Goal: Task Accomplishment & Management: Manage account settings

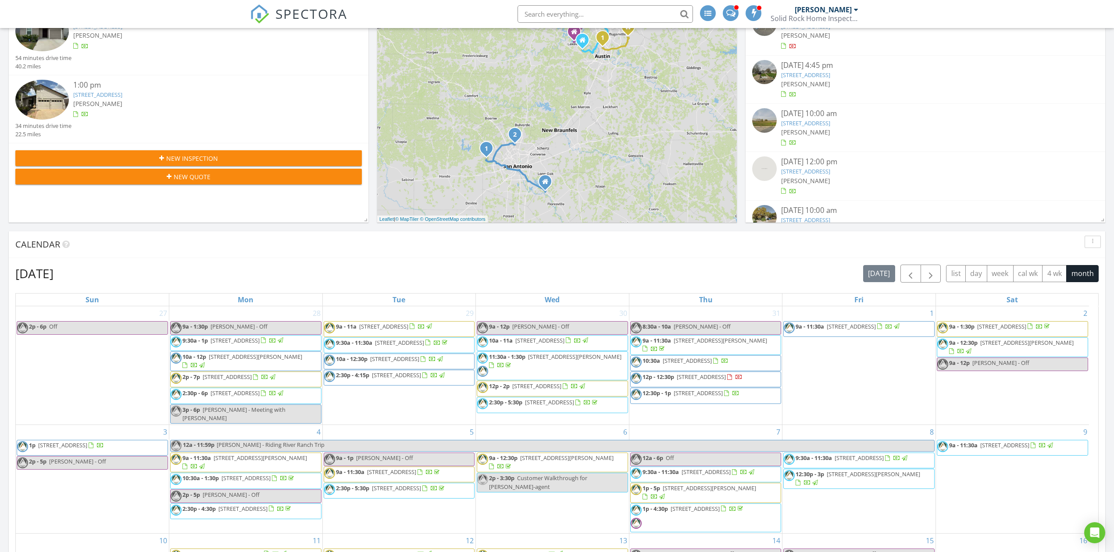
scroll to position [526, 0]
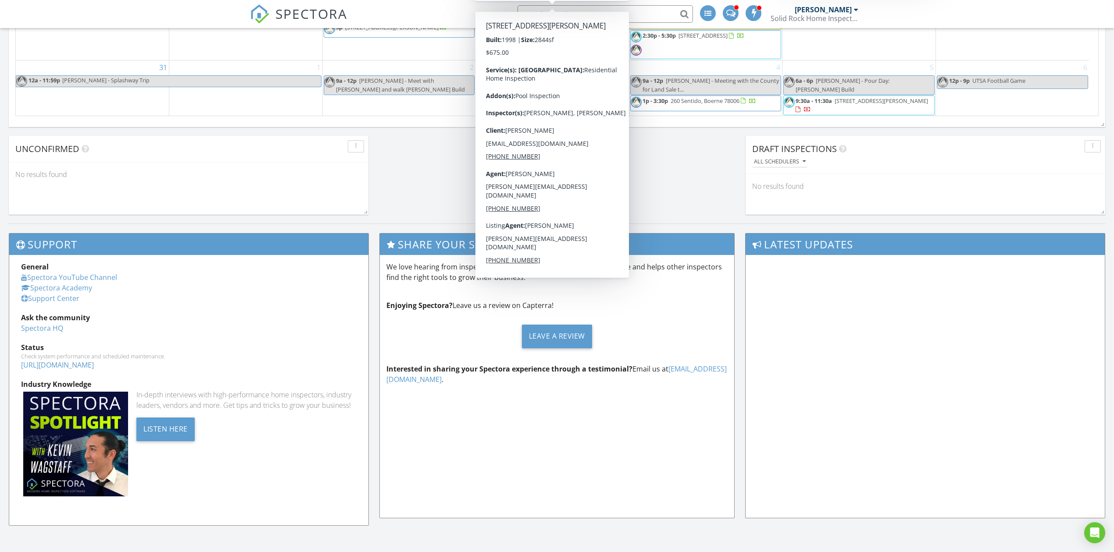
scroll to position [594, 0]
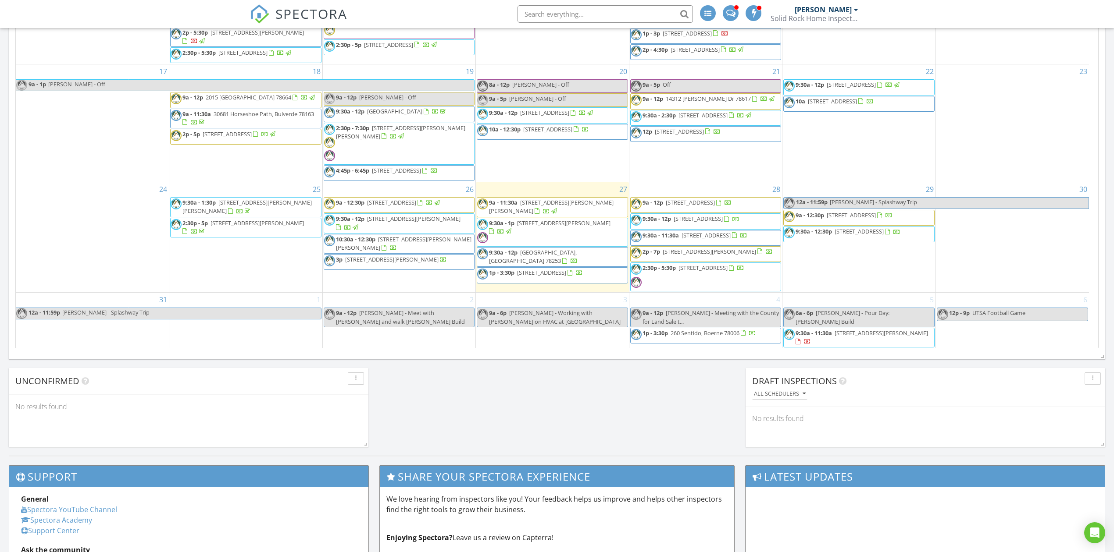
click at [530, 269] on span "1723 Fawn Gate St, San Antonio 78248" at bounding box center [541, 273] width 49 height 8
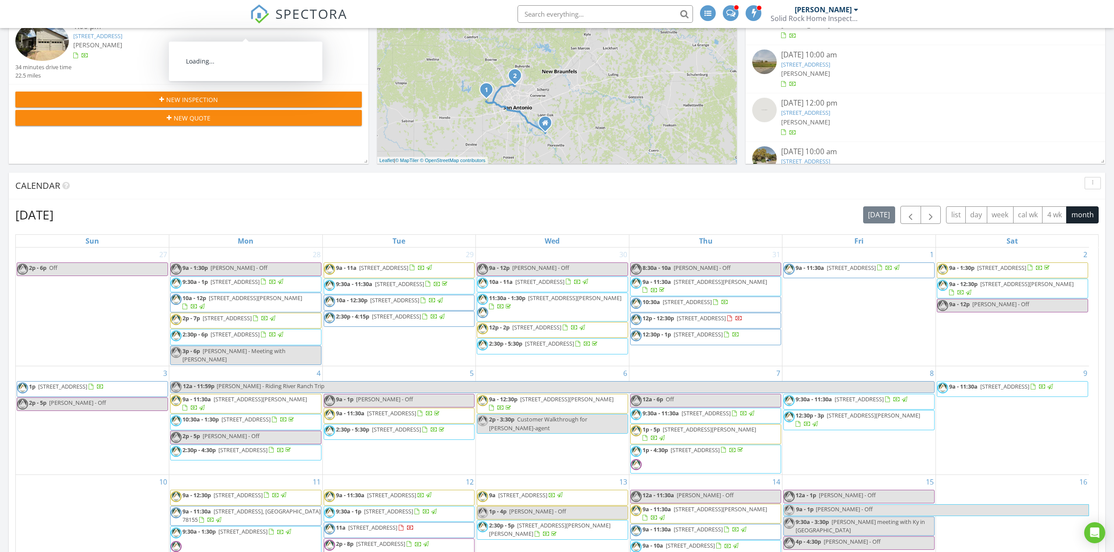
scroll to position [316, 0]
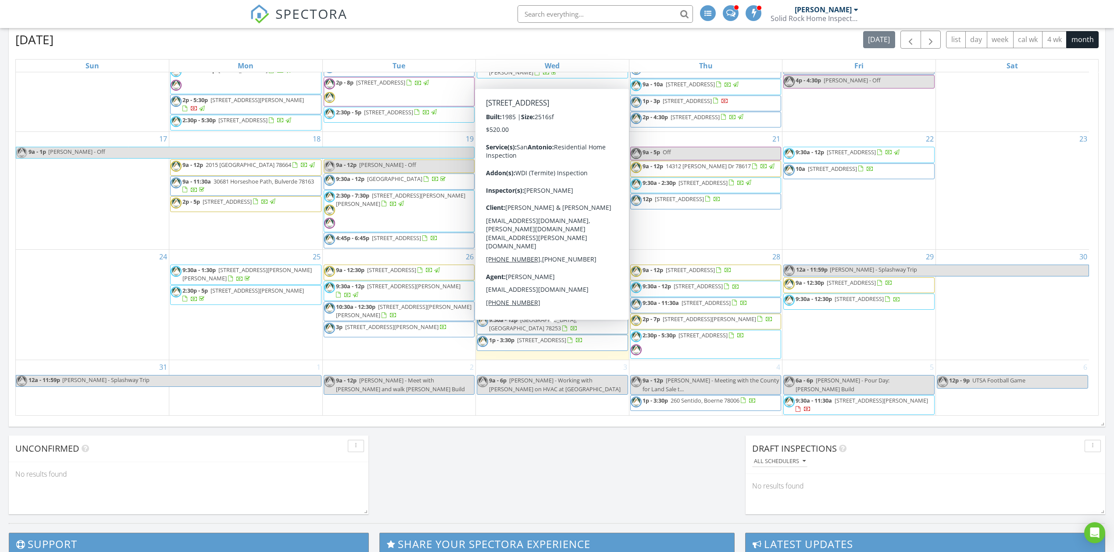
click at [566, 336] on span "1723 Fawn Gate St, San Antonio 78248" at bounding box center [541, 340] width 49 height 8
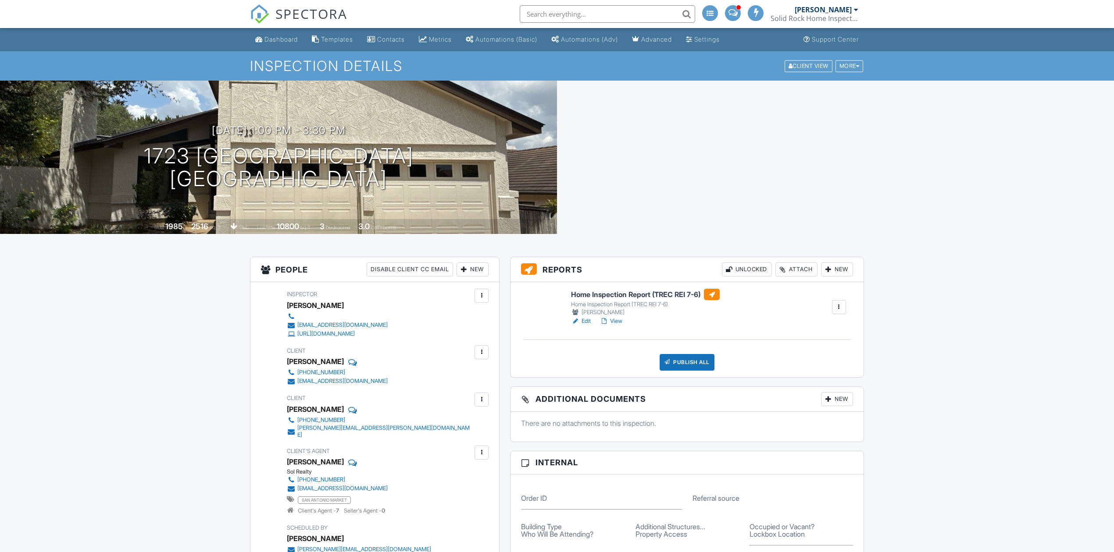
click at [779, 271] on div at bounding box center [782, 269] width 9 height 9
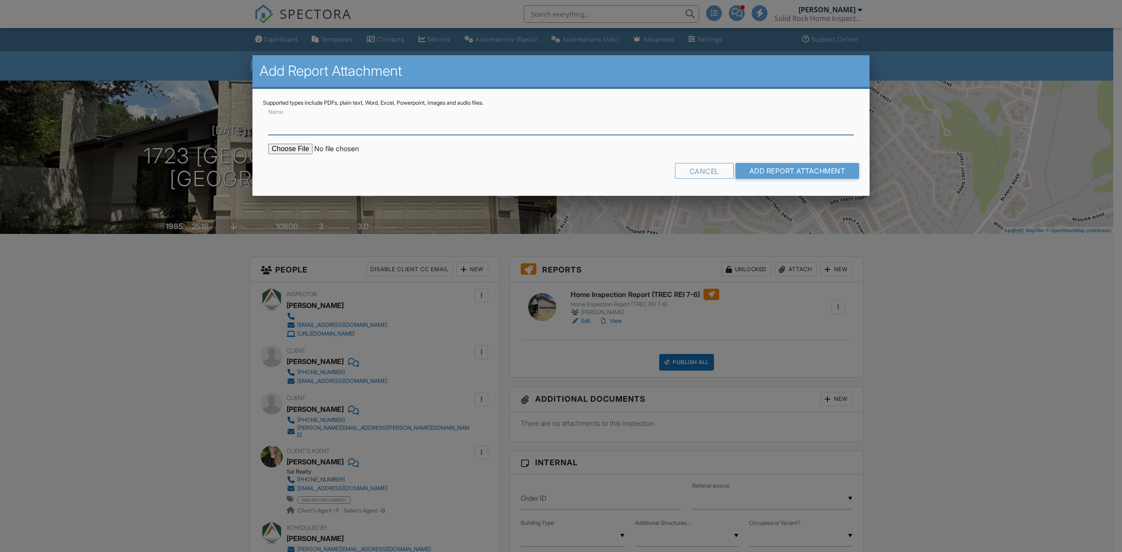
click at [342, 125] on input "Name" at bounding box center [561, 124] width 586 height 21
type input "WDI (Termite) Inspection Report"
click at [310, 149] on input "file" at bounding box center [342, 149] width 149 height 11
type input "C:\fakepath\1723 Fawn Gate.pdf"
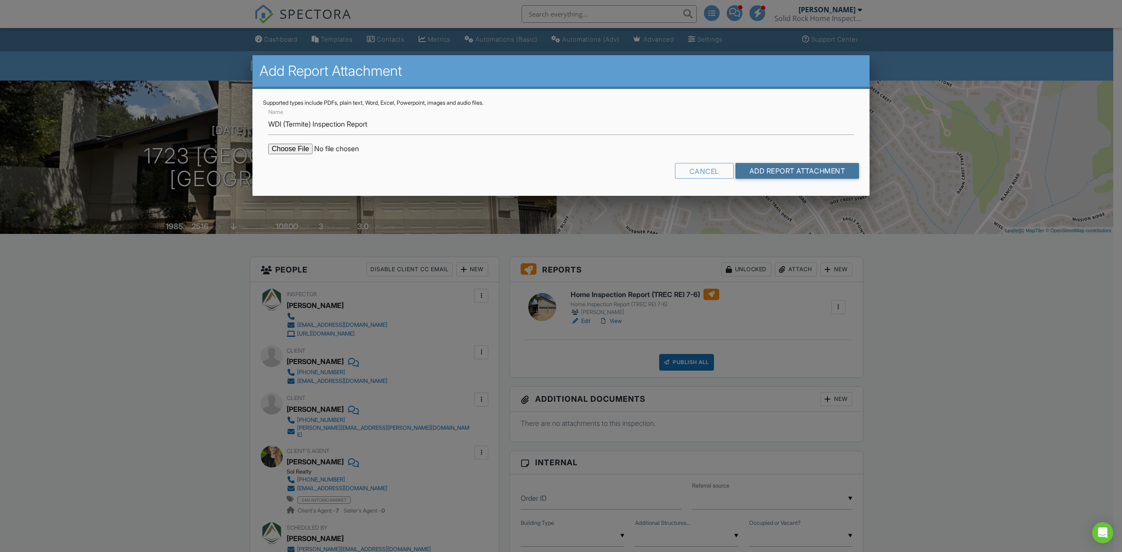
click at [788, 171] on input "Add Report Attachment" at bounding box center [798, 171] width 124 height 16
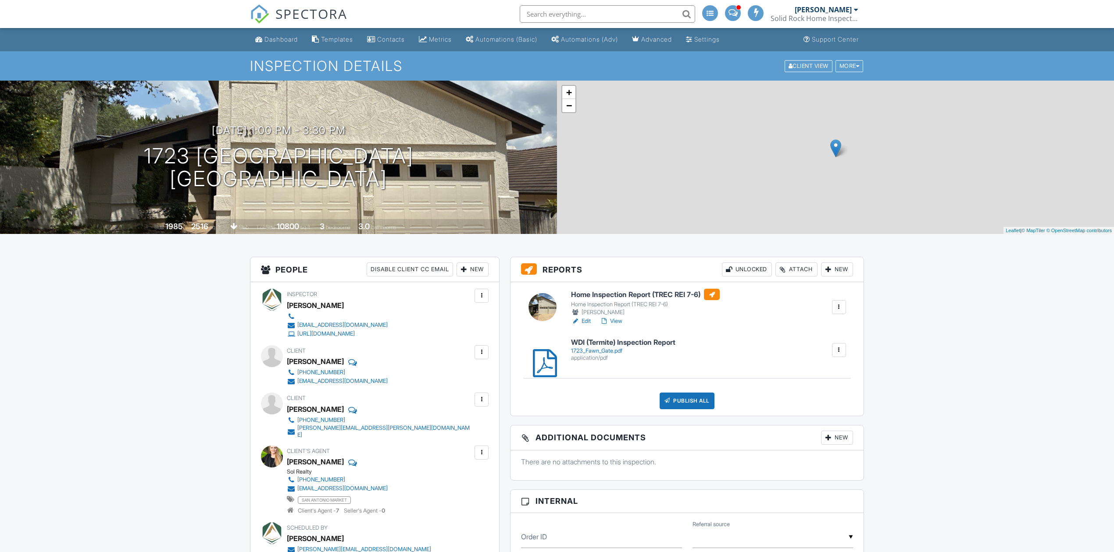
click at [585, 318] on link "Edit" at bounding box center [581, 321] width 20 height 9
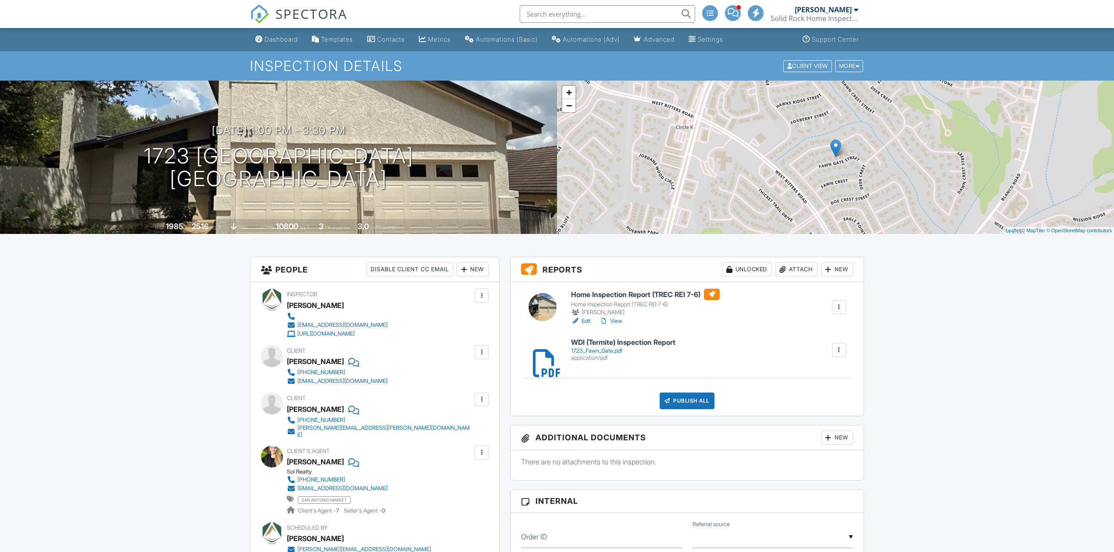
click at [685, 405] on div "Publish All" at bounding box center [686, 401] width 55 height 17
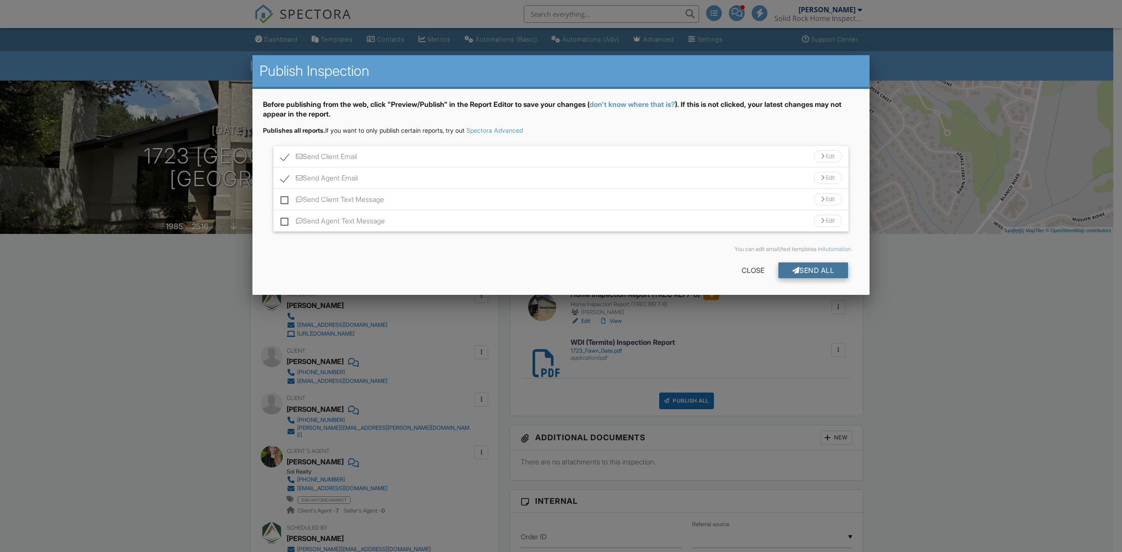
click at [814, 269] on div "Send All" at bounding box center [814, 271] width 70 height 16
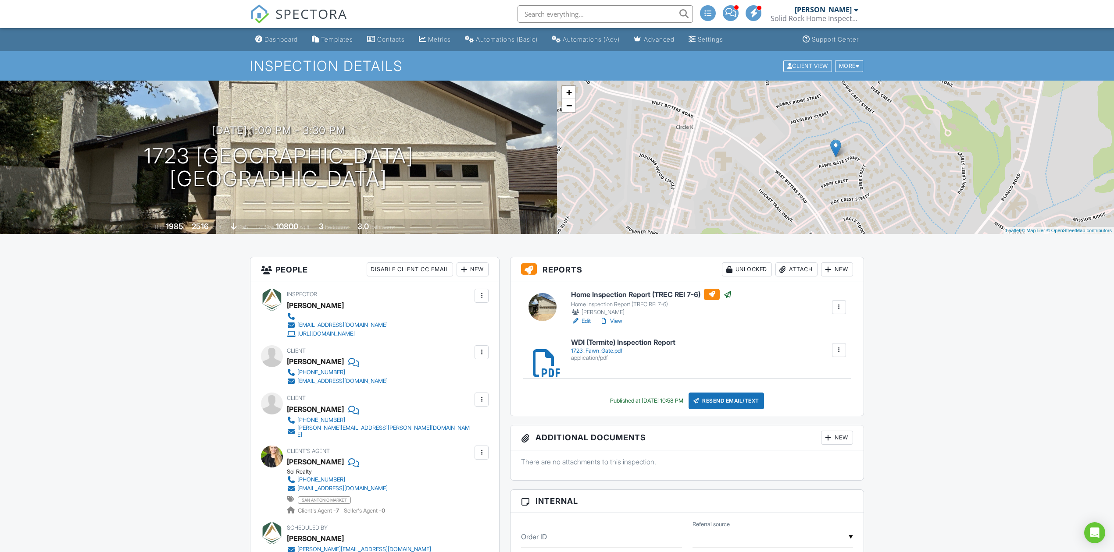
click at [315, 10] on span "SPECTORA" at bounding box center [311, 13] width 72 height 18
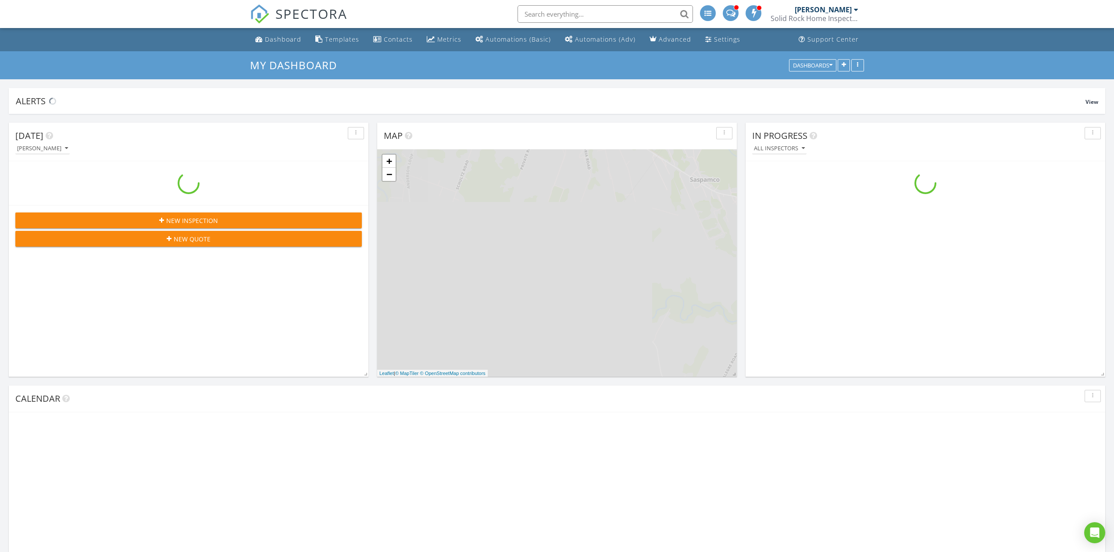
scroll to position [816, 1132]
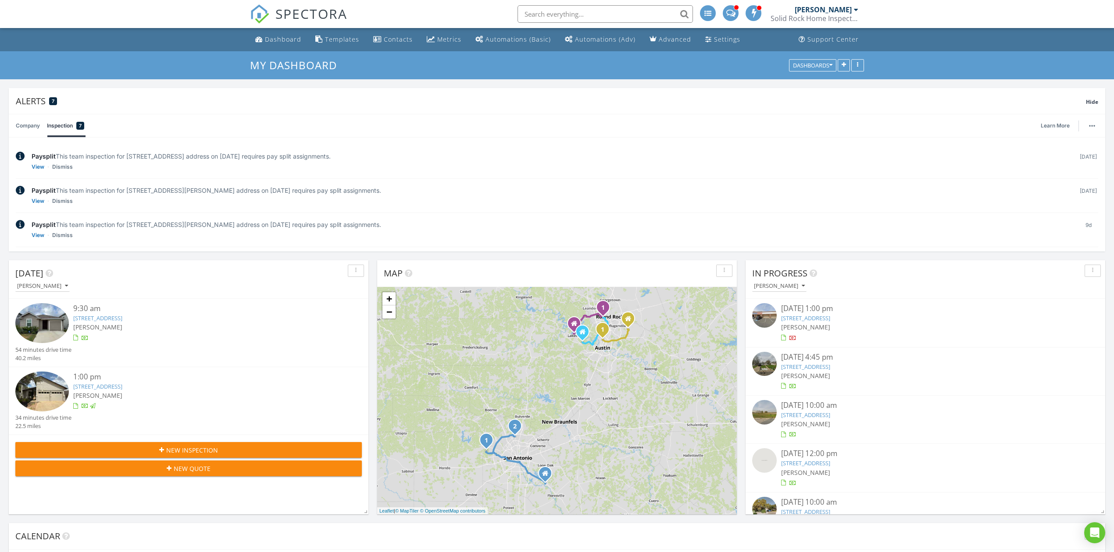
click at [754, 7] on div at bounding box center [753, 13] width 16 height 16
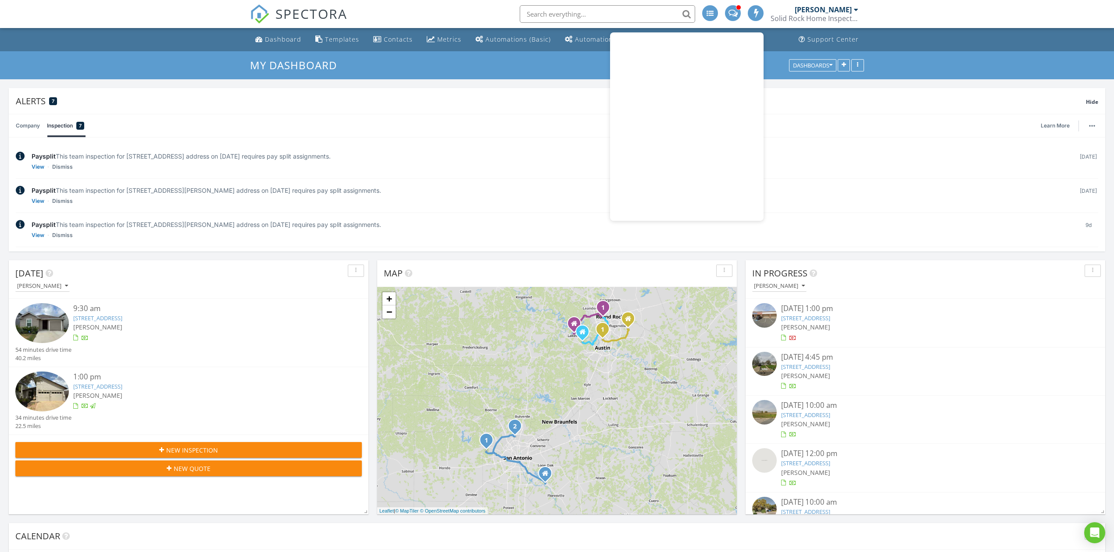
click at [729, 9] on span at bounding box center [732, 12] width 9 height 8
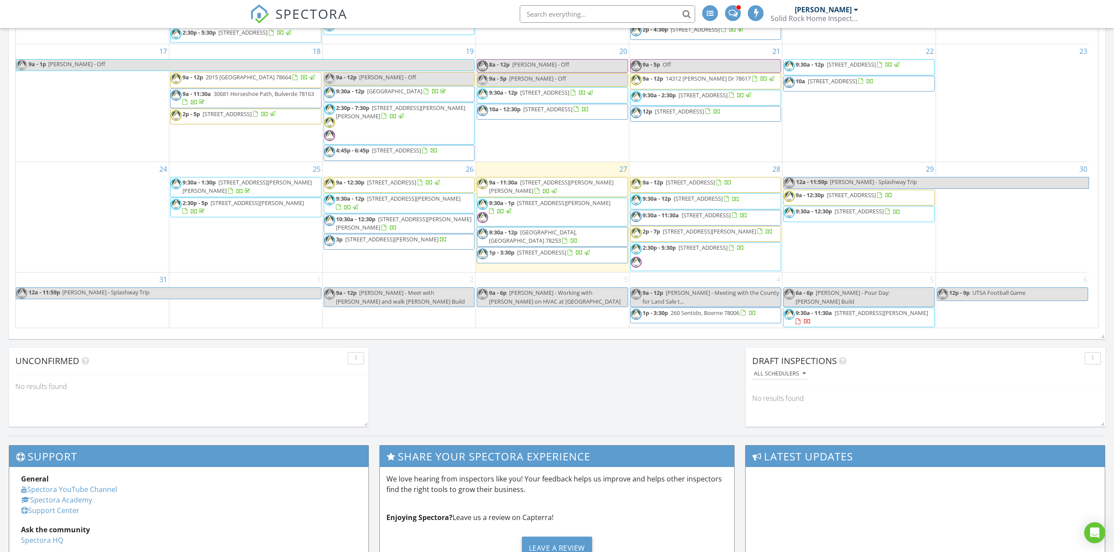
scroll to position [594, 0]
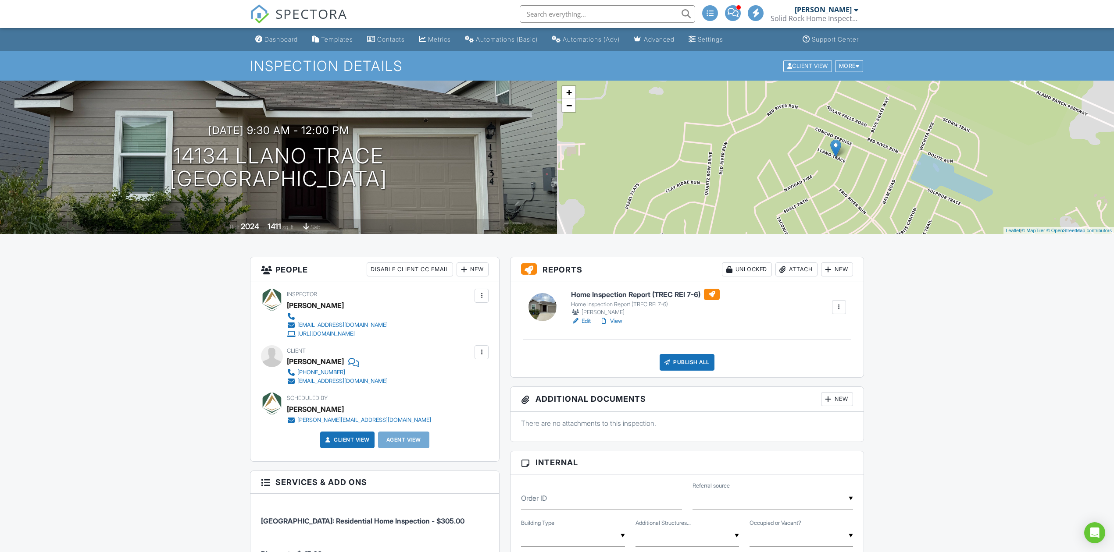
click at [613, 319] on link "View" at bounding box center [610, 321] width 23 height 9
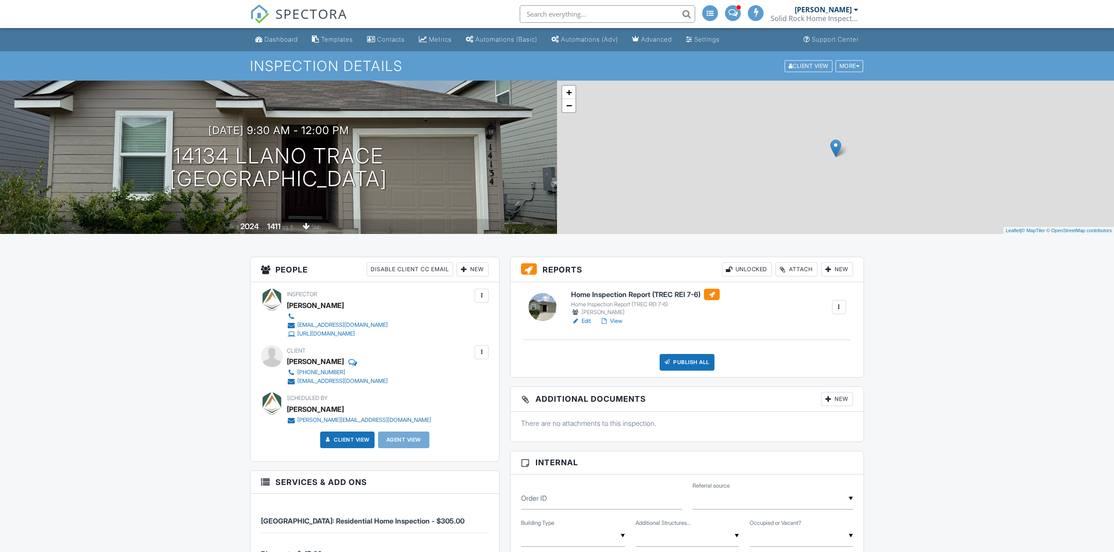
click at [675, 363] on div "Publish All" at bounding box center [686, 362] width 55 height 17
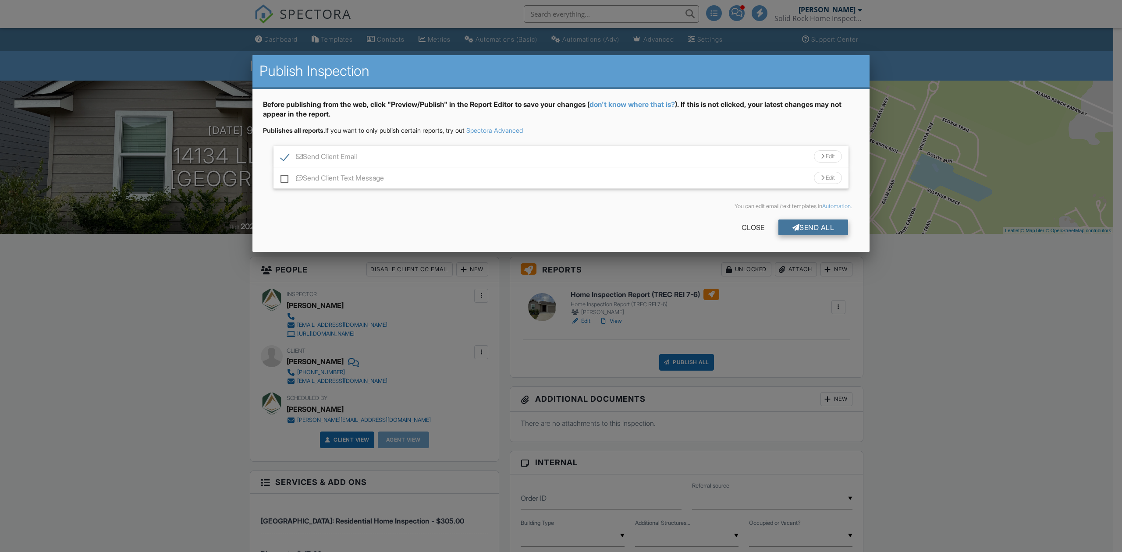
click at [822, 221] on div "Send All" at bounding box center [814, 228] width 70 height 16
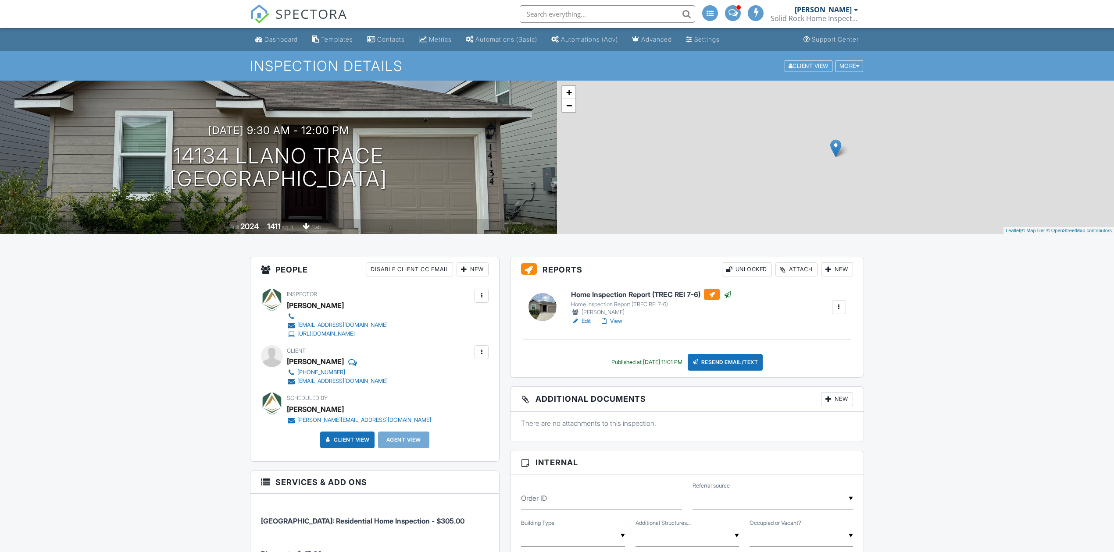
click at [309, 8] on span "SPECTORA" at bounding box center [311, 13] width 72 height 18
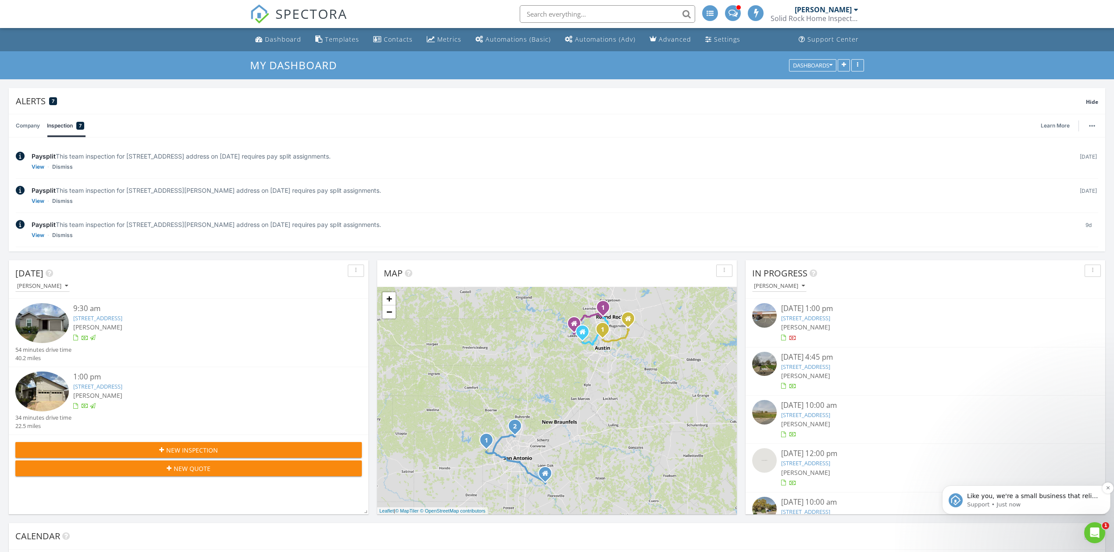
click at [1036, 495] on p "Like you, we're a small business that relies on reviews to grow. If you have a …" at bounding box center [1033, 496] width 132 height 9
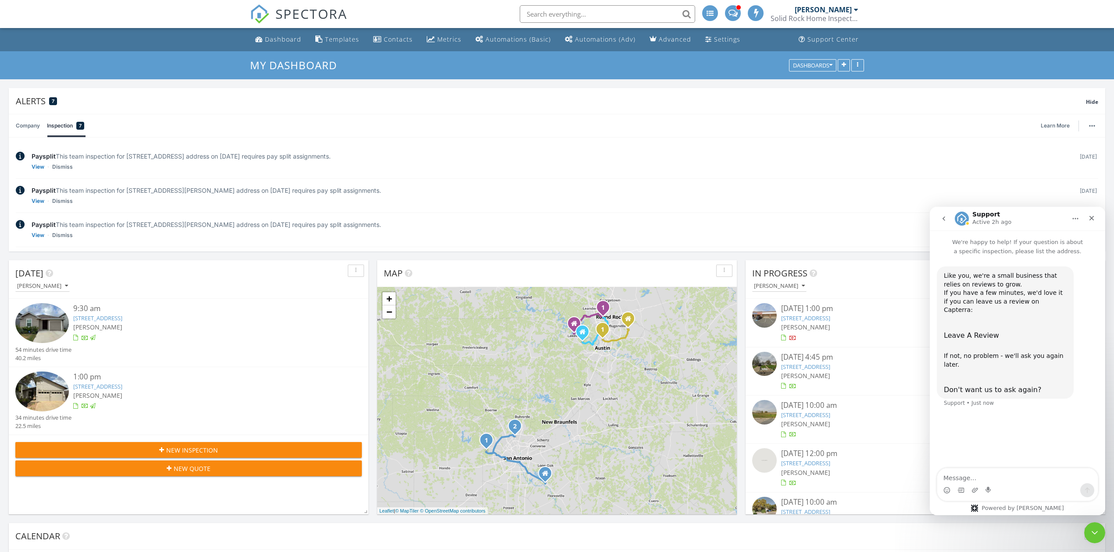
click at [942, 218] on icon "go back" at bounding box center [943, 219] width 3 height 4
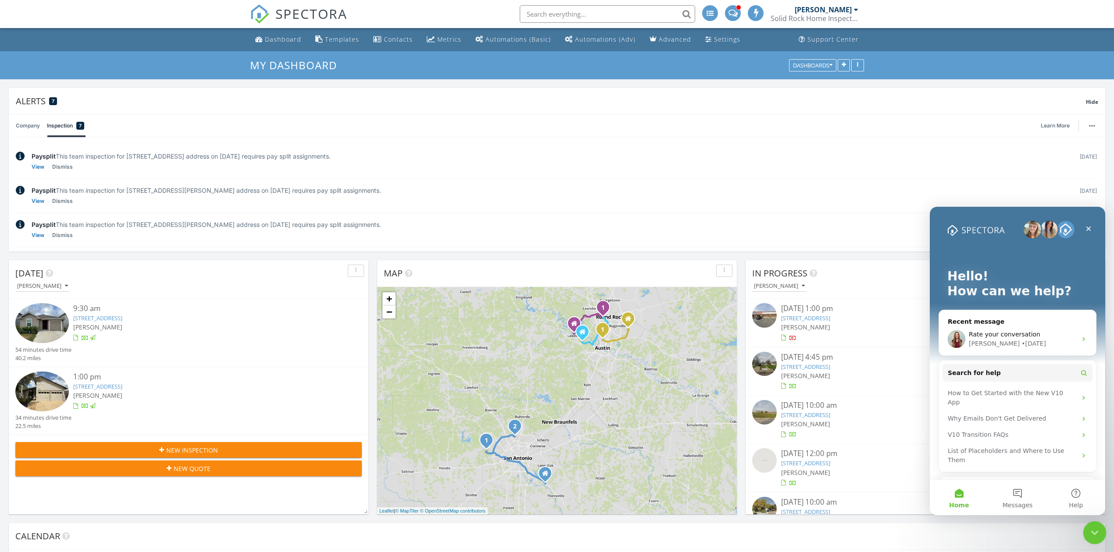
click at [1091, 524] on div "Close Intercom Messenger" at bounding box center [1092, 531] width 21 height 21
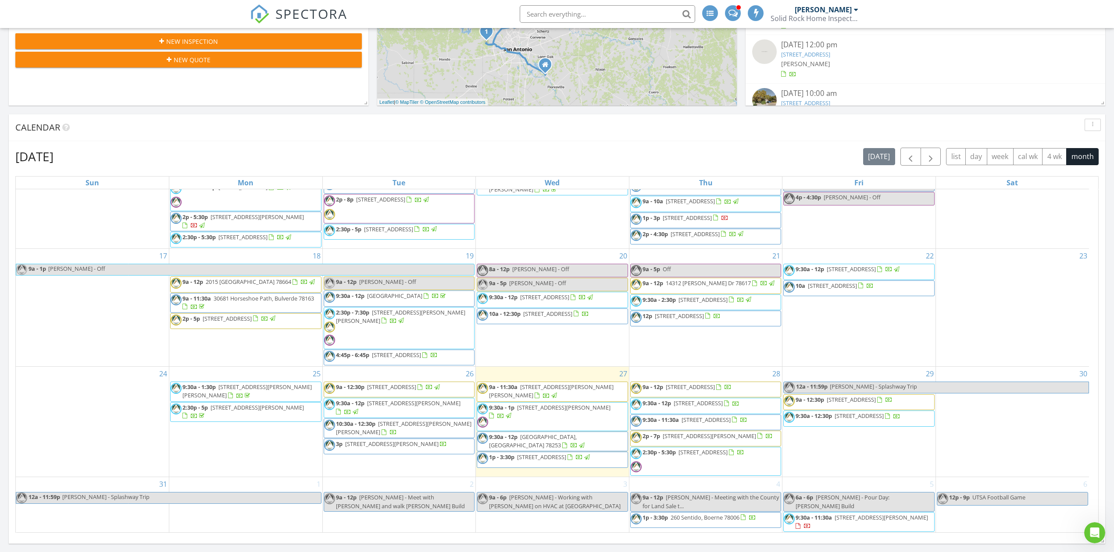
scroll to position [316, 0]
